Goal: Task Accomplishment & Management: Manage account settings

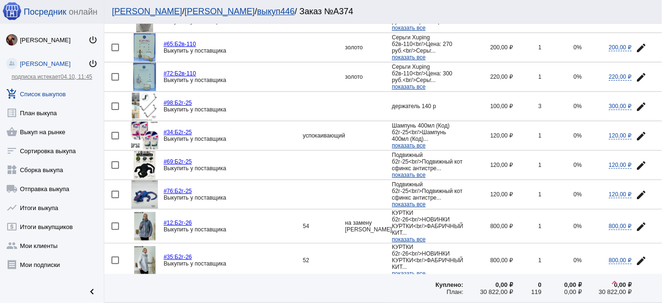
scroll to position [576, 0]
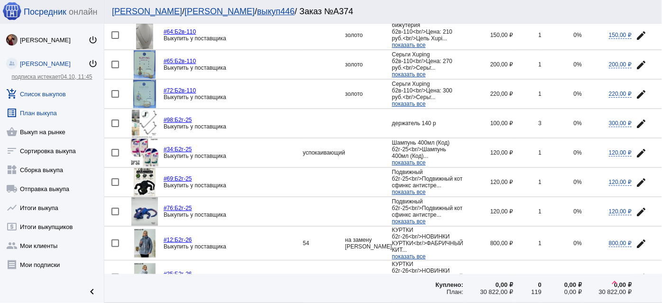
click at [43, 113] on link "list_alt План выкупа" at bounding box center [52, 110] width 104 height 19
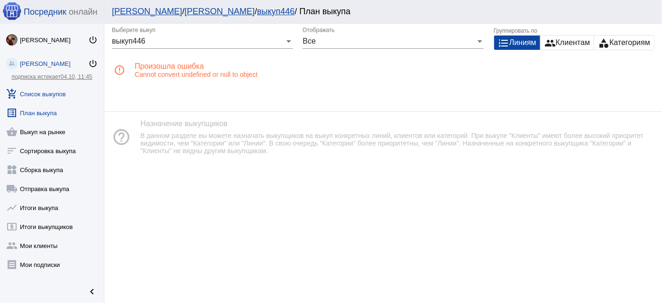
click at [46, 93] on link "add_shopping_cart Список выкупов" at bounding box center [52, 92] width 104 height 19
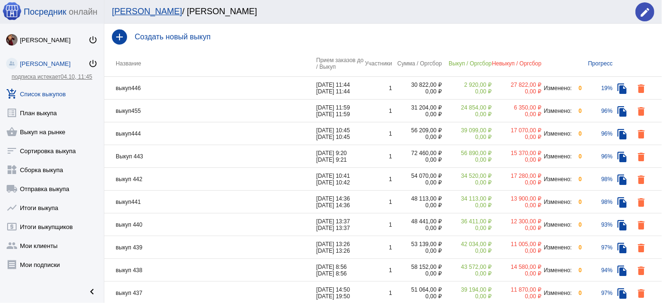
click at [201, 87] on td "выкуп446" at bounding box center [210, 88] width 212 height 23
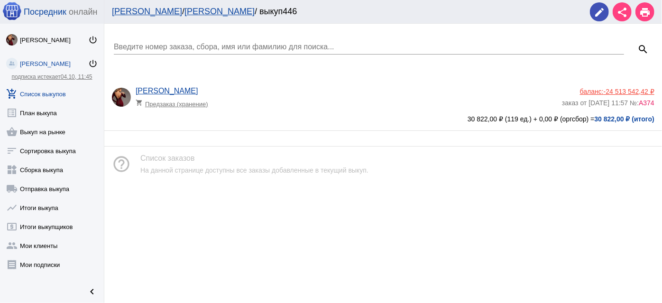
click at [257, 92] on div "[PERSON_NAME] shopping_cart Предзаказ (хранение)" at bounding box center [349, 100] width 426 height 26
